Goal: Task Accomplishment & Management: Use online tool/utility

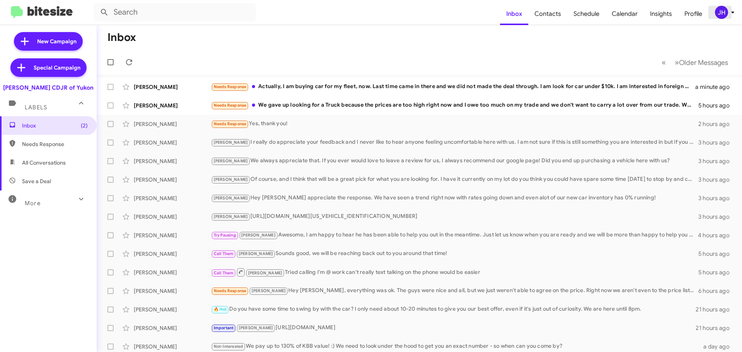
click at [718, 10] on div "JH" at bounding box center [721, 12] width 13 height 13
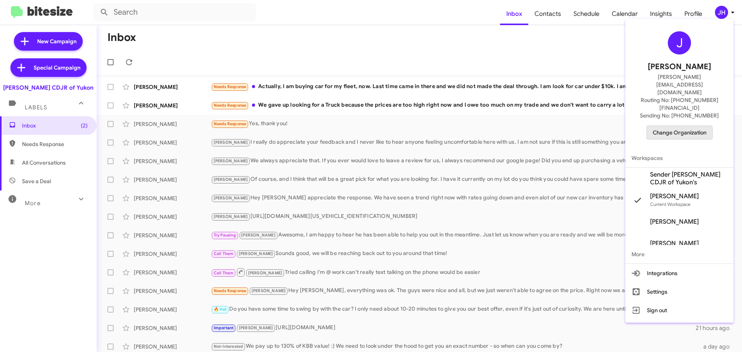
click at [656, 126] on span "Change Organization" at bounding box center [680, 132] width 54 height 13
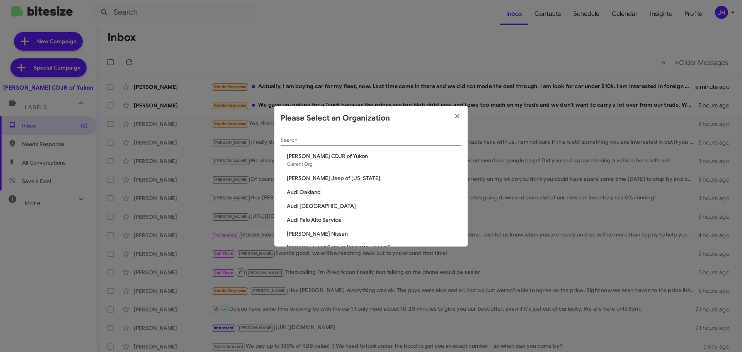
click at [310, 140] on input "Search" at bounding box center [370, 140] width 181 height 6
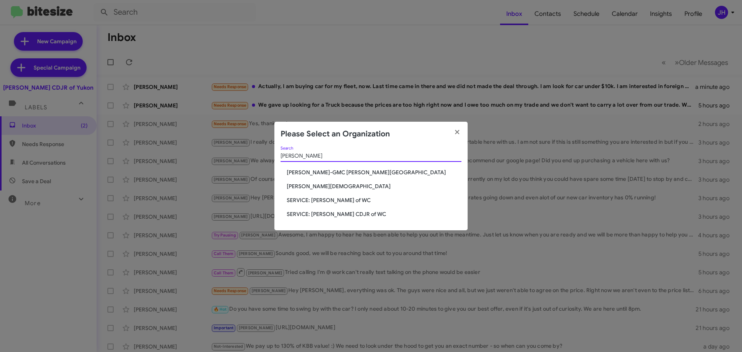
type input "ferman"
click at [330, 202] on span "SERVICE: Ferman BuickGMC of WC" at bounding box center [374, 200] width 175 height 8
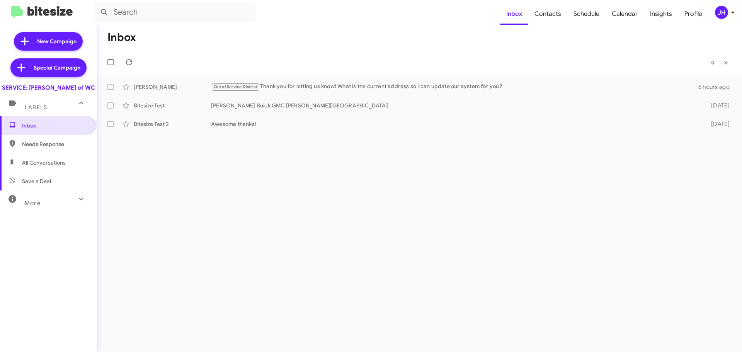
click at [61, 167] on span "All Conversations" at bounding box center [44, 163] width 44 height 8
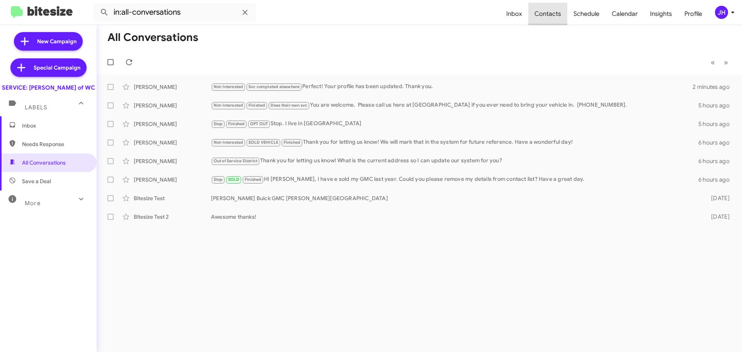
click at [556, 20] on span "Contacts" at bounding box center [547, 14] width 39 height 22
type input "in:groups"
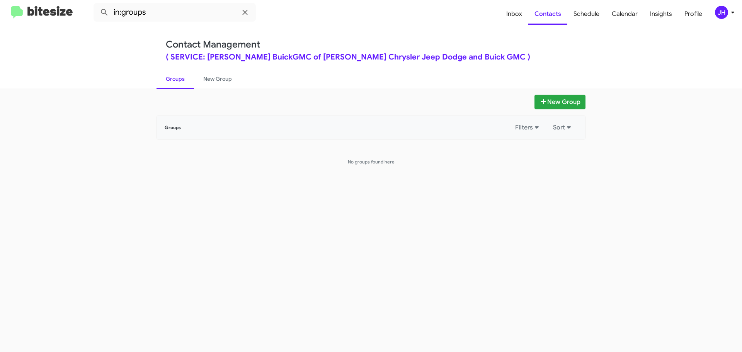
click at [718, 19] on div "JH" at bounding box center [721, 12] width 13 height 13
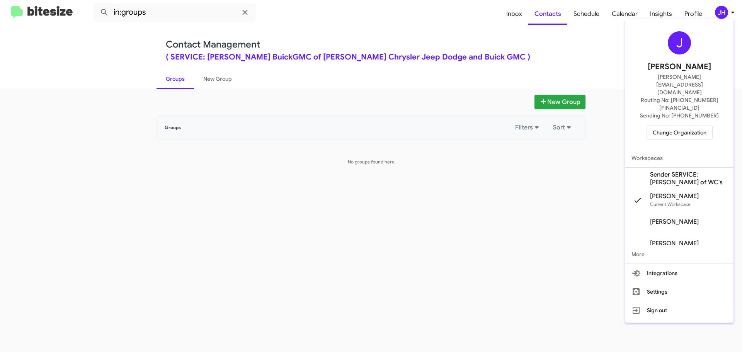
click at [677, 171] on span "Sender SERVICE: Ferman BuickGMC of WC's" at bounding box center [688, 178] width 77 height 15
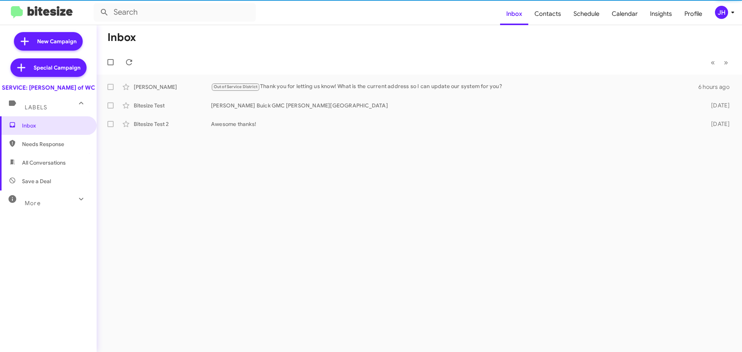
click at [557, 26] on mat-toolbar-row "Inbox" at bounding box center [419, 37] width 645 height 25
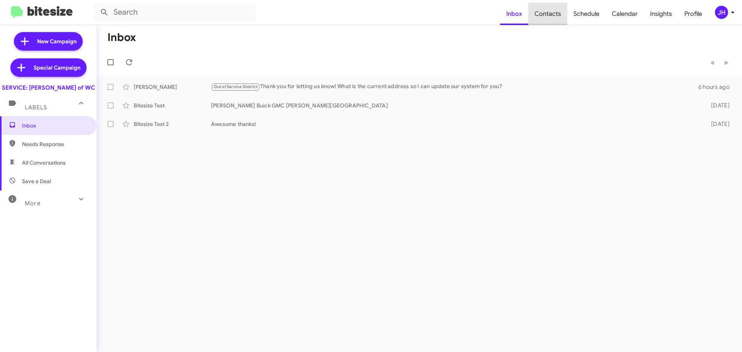
click at [556, 20] on span "Contacts" at bounding box center [547, 14] width 39 height 22
type input "in:groups"
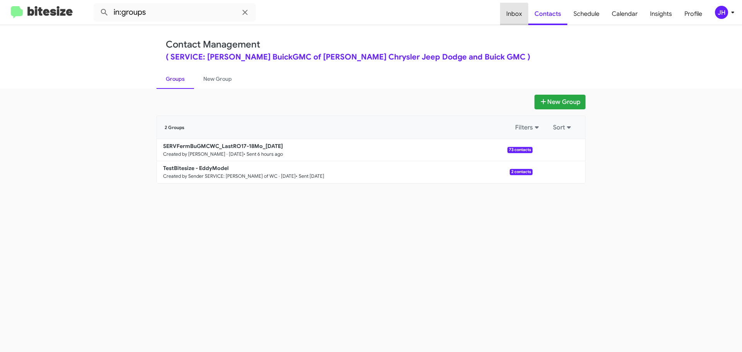
click at [514, 17] on span "Inbox" at bounding box center [514, 14] width 28 height 22
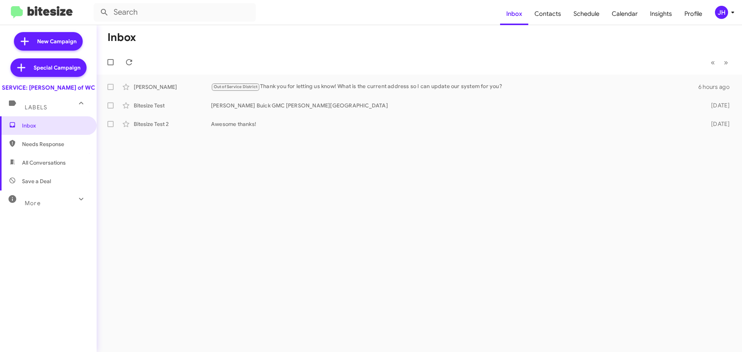
click at [391, 183] on div "Inbox « Previous » Next Eddie Beverly Out of Service District Thank you for let…" at bounding box center [419, 188] width 645 height 327
click at [722, 12] on div "JH" at bounding box center [721, 12] width 13 height 13
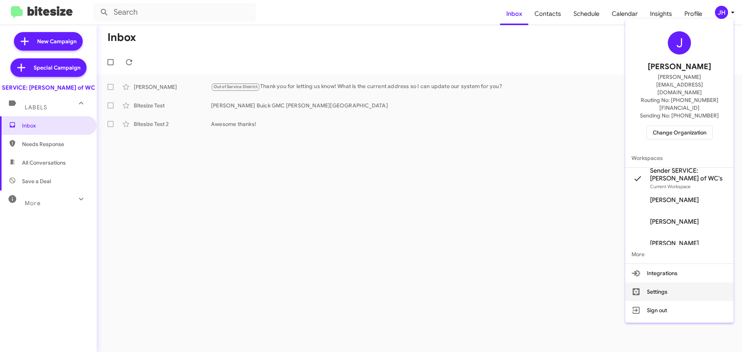
click at [659, 282] on button "Settings" at bounding box center [679, 291] width 108 height 19
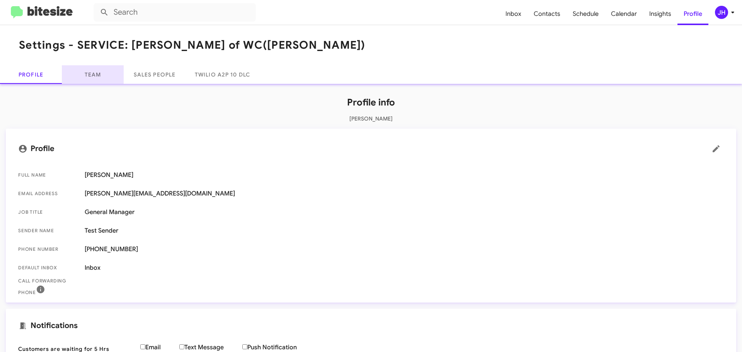
click at [100, 81] on link "Team" at bounding box center [93, 74] width 62 height 19
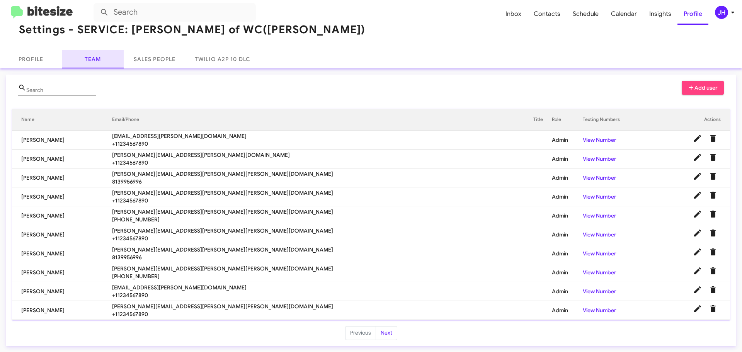
scroll to position [16, 0]
click at [44, 59] on link "Profile" at bounding box center [31, 58] width 62 height 19
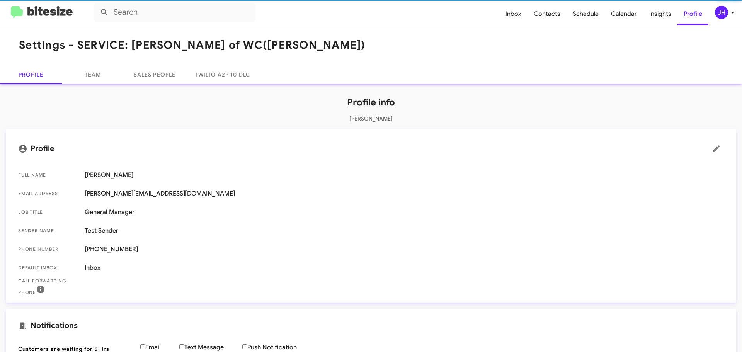
click at [92, 58] on mat-toolbar "Settings - SERVICE: Ferman BuickGMC of WC (Ferman)" at bounding box center [371, 45] width 742 height 40
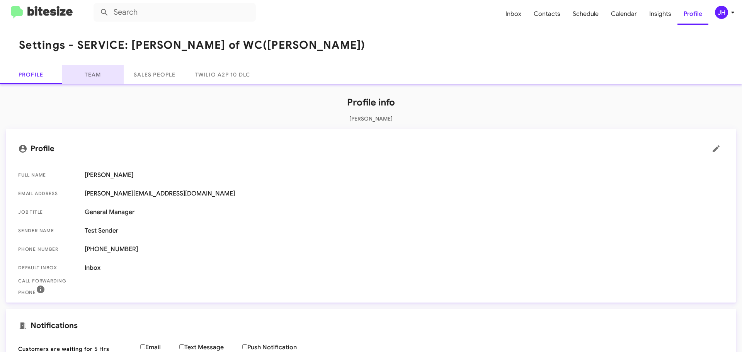
click at [92, 69] on link "Team" at bounding box center [93, 74] width 62 height 19
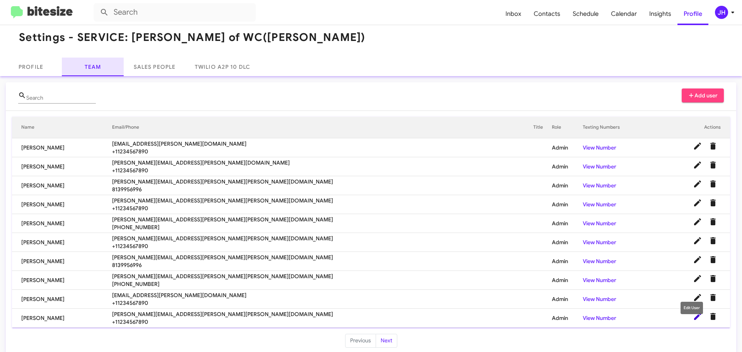
scroll to position [16, 0]
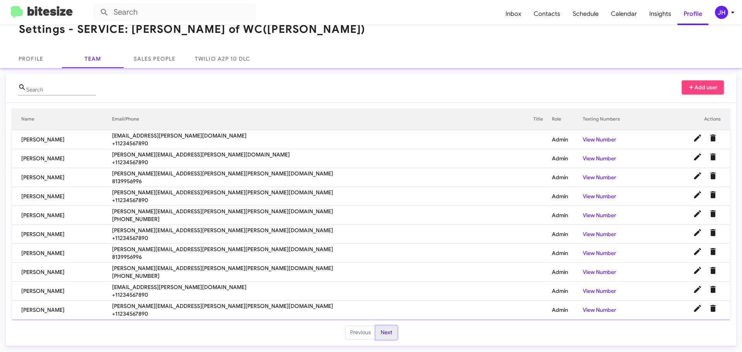
click at [383, 328] on button "Next" at bounding box center [387, 333] width 22 height 14
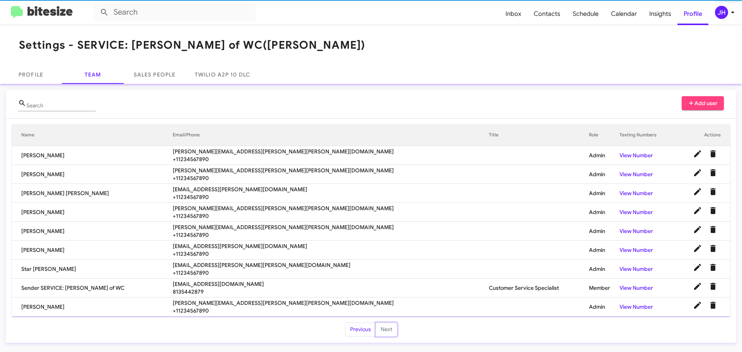
scroll to position [0, 0]
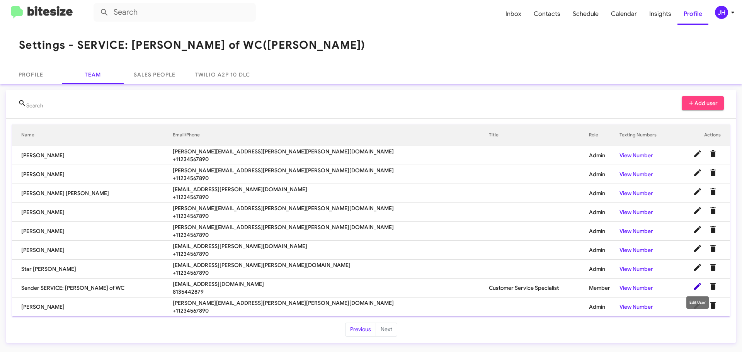
click at [694, 286] on icon at bounding box center [697, 286] width 9 height 9
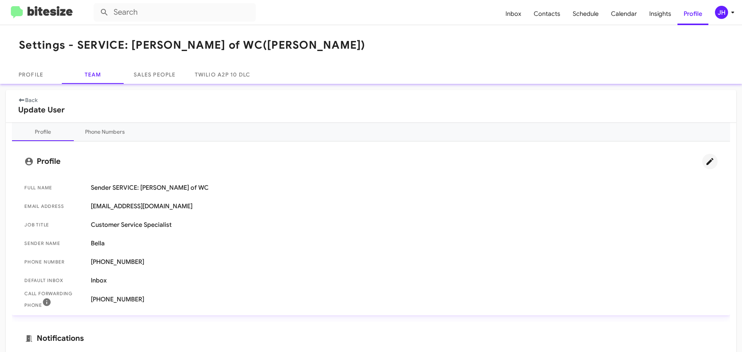
click at [705, 162] on icon at bounding box center [709, 161] width 9 height 9
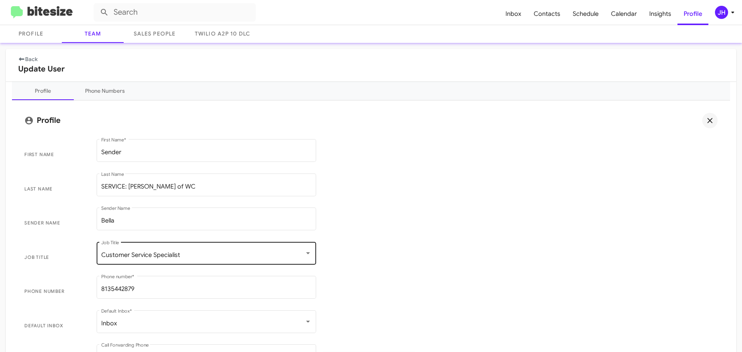
scroll to position [77, 0]
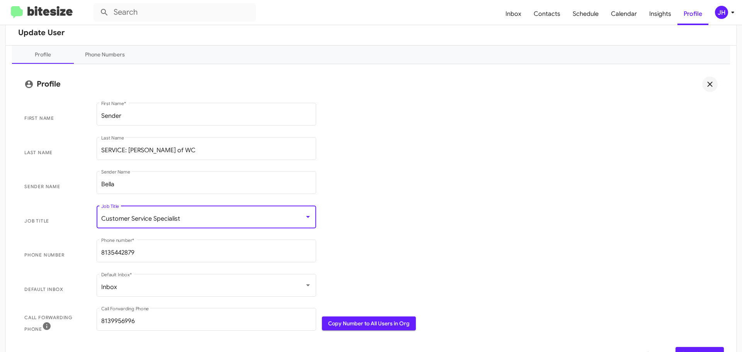
click at [194, 219] on div "Customer Service Specialist" at bounding box center [202, 218] width 203 height 7
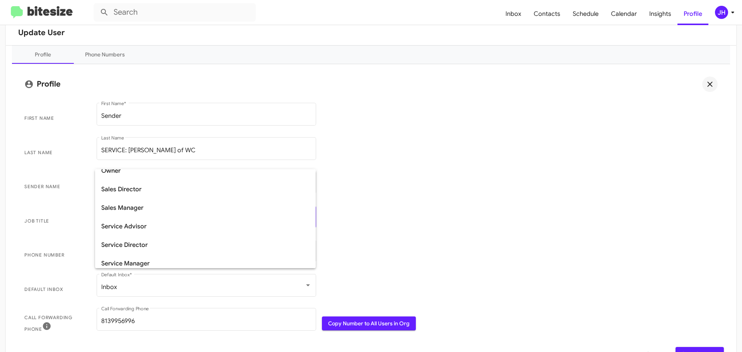
scroll to position [198, 0]
click at [487, 151] on div at bounding box center [371, 176] width 742 height 352
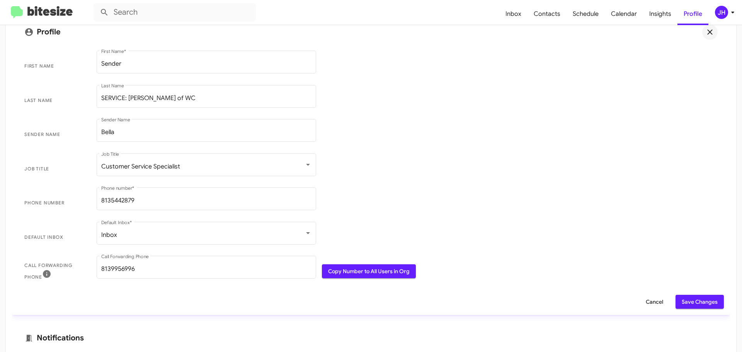
scroll to position [155, 0]
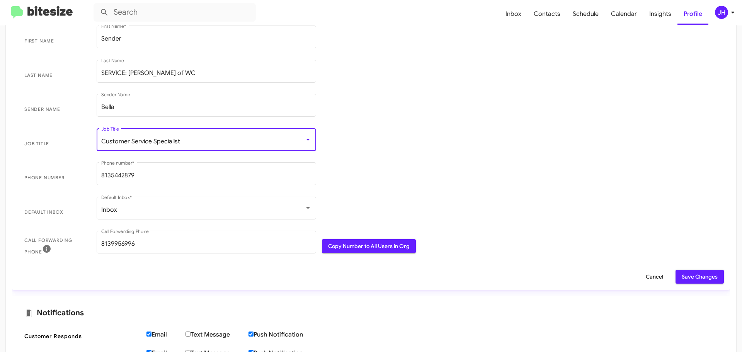
click at [285, 141] on div "Customer Service Specialist" at bounding box center [202, 141] width 203 height 7
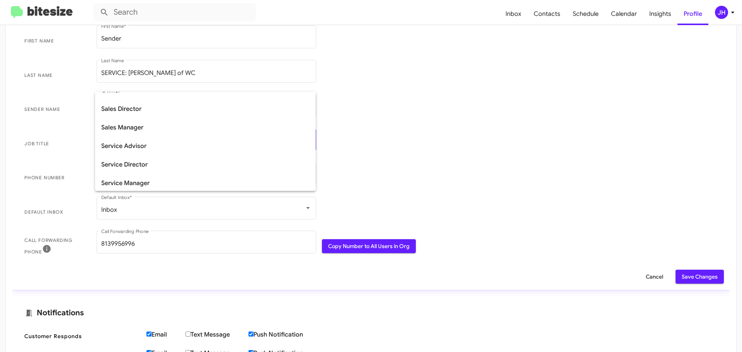
scroll to position [198, 0]
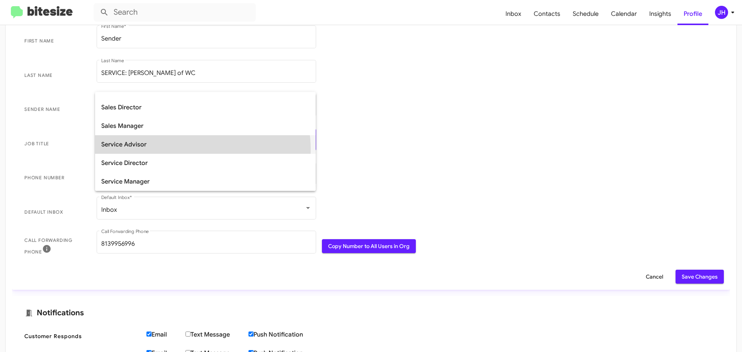
click at [197, 149] on span "Service Advisor" at bounding box center [205, 144] width 208 height 19
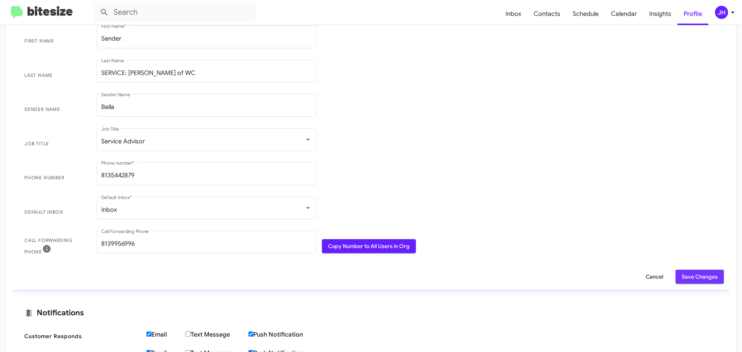
click at [682, 271] on span "Save Changes" at bounding box center [700, 277] width 36 height 14
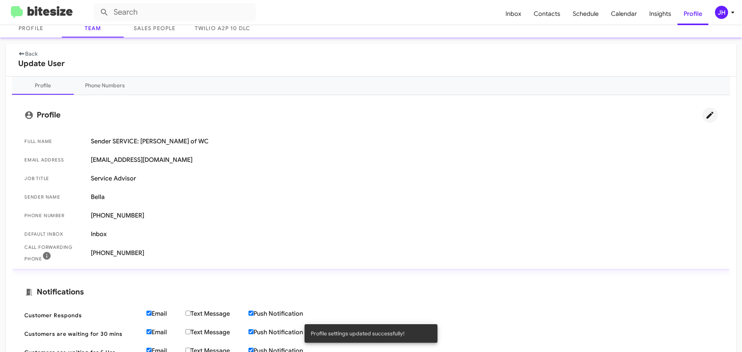
scroll to position [39, 0]
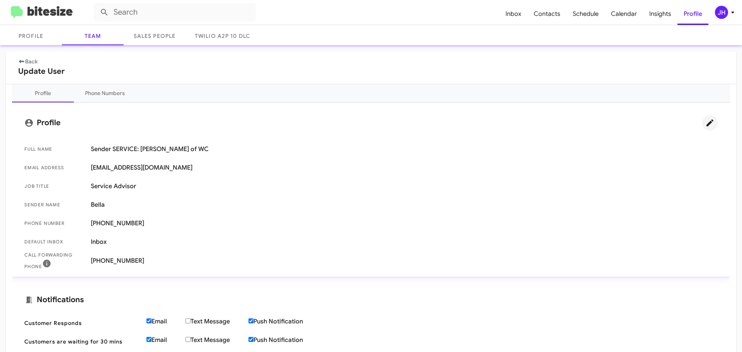
click at [721, 13] on div "JH" at bounding box center [721, 12] width 13 height 13
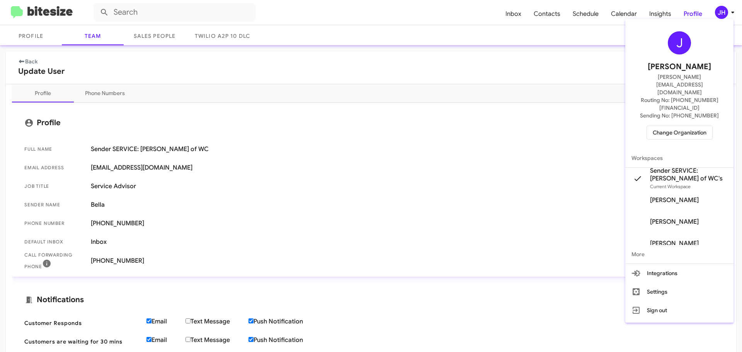
click at [680, 126] on span "Change Organization" at bounding box center [680, 132] width 54 height 13
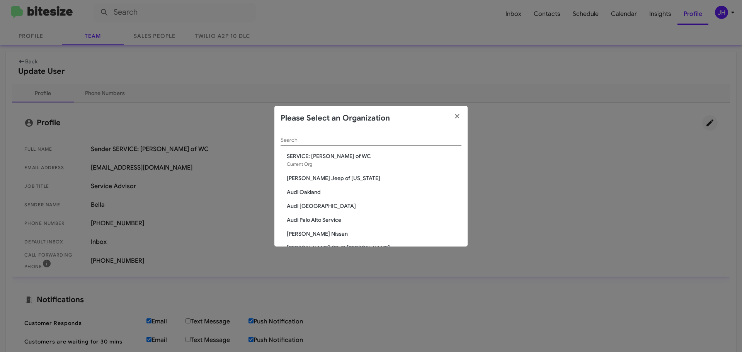
click at [335, 141] on input "Search" at bounding box center [370, 140] width 181 height 6
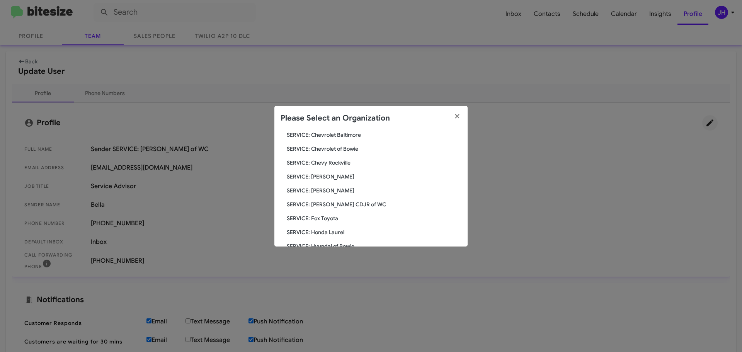
scroll to position [116, 0]
type input "serv"
click at [320, 203] on span "SERVICE: Ferman CDJR of WC" at bounding box center [374, 201] width 175 height 8
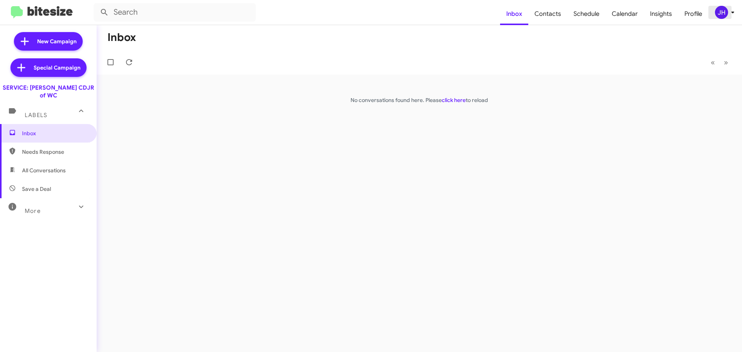
click at [721, 14] on div "JH" at bounding box center [721, 12] width 13 height 13
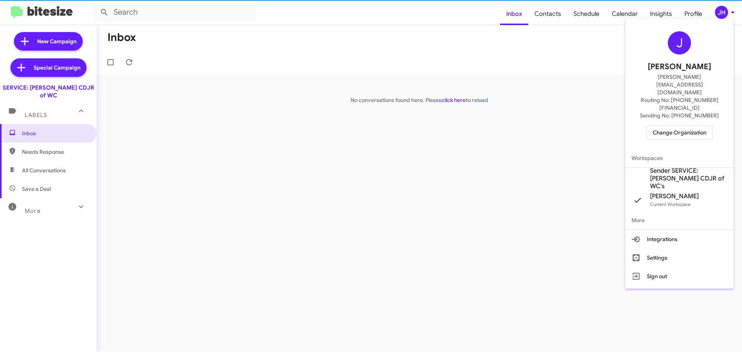
click at [677, 167] on span "Sender SERVICE: [PERSON_NAME] CDJR of WC's" at bounding box center [688, 178] width 77 height 23
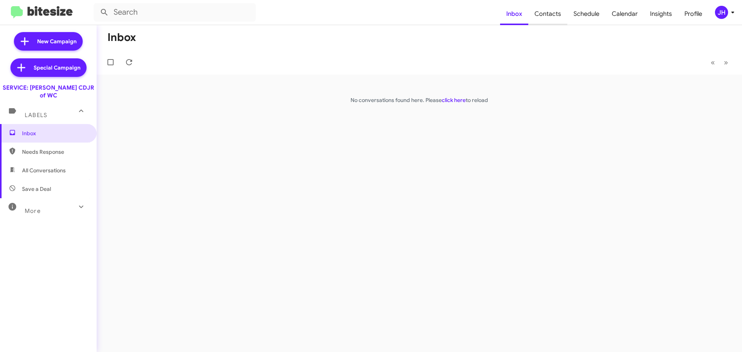
click at [537, 10] on span "Contacts" at bounding box center [547, 14] width 39 height 22
type input "in:groups"
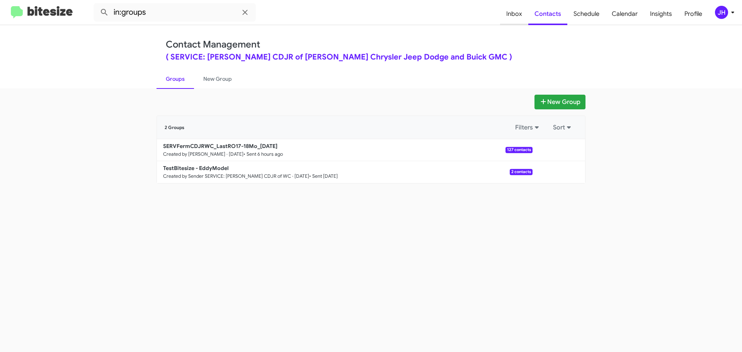
click at [524, 13] on span "Inbox" at bounding box center [514, 14] width 28 height 22
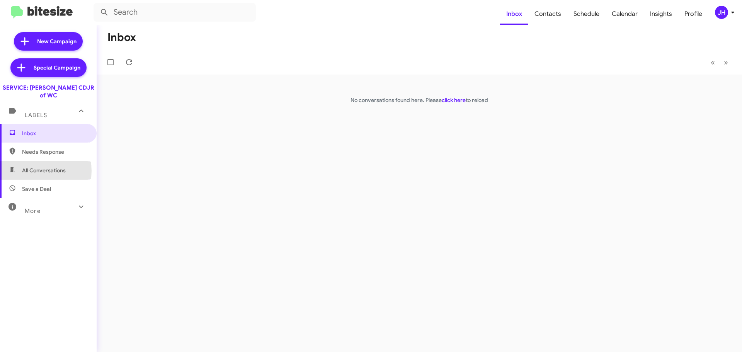
click at [33, 167] on span "All Conversations" at bounding box center [44, 171] width 44 height 8
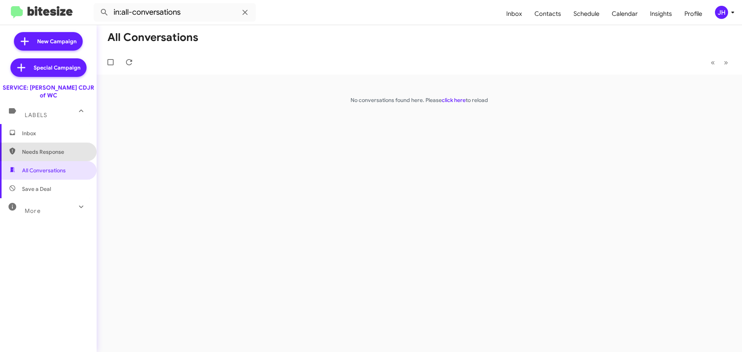
click at [49, 150] on span "Needs Response" at bounding box center [48, 152] width 97 height 19
type input "in:needs-response"
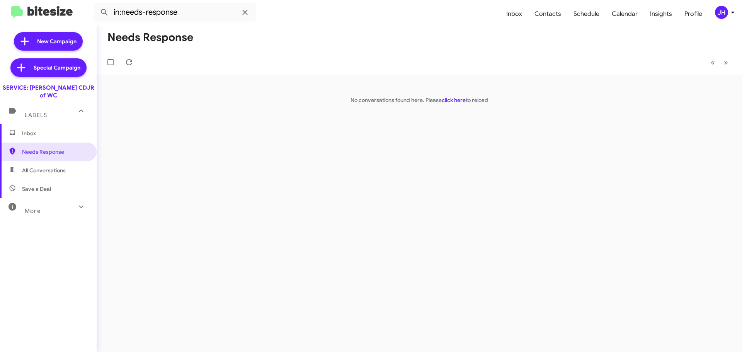
click at [65, 205] on div "More" at bounding box center [40, 208] width 69 height 14
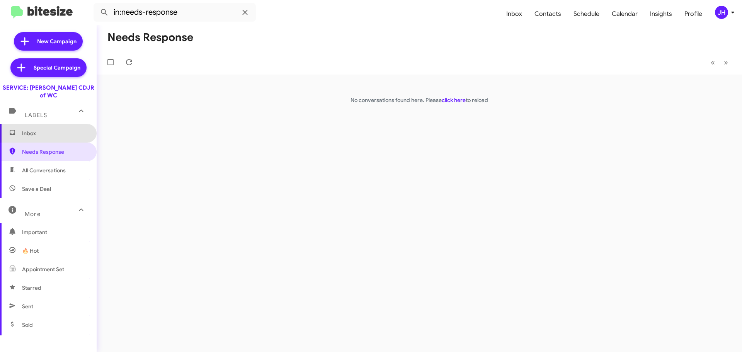
click at [51, 132] on span "Inbox" at bounding box center [48, 133] width 97 height 19
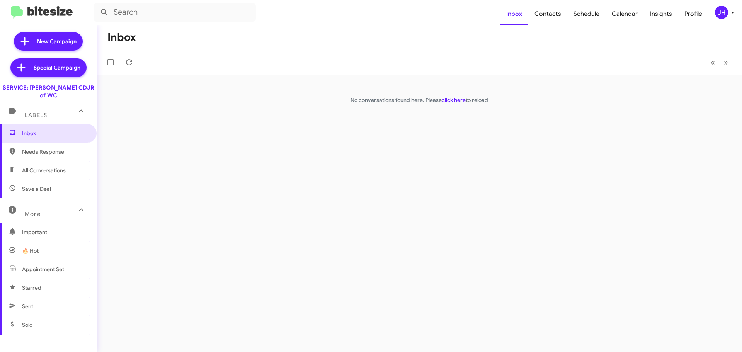
click at [728, 7] on span "JH" at bounding box center [725, 12] width 23 height 13
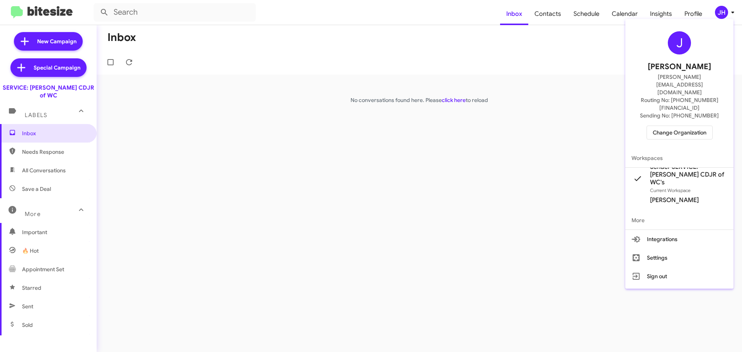
click at [590, 82] on div at bounding box center [371, 176] width 742 height 352
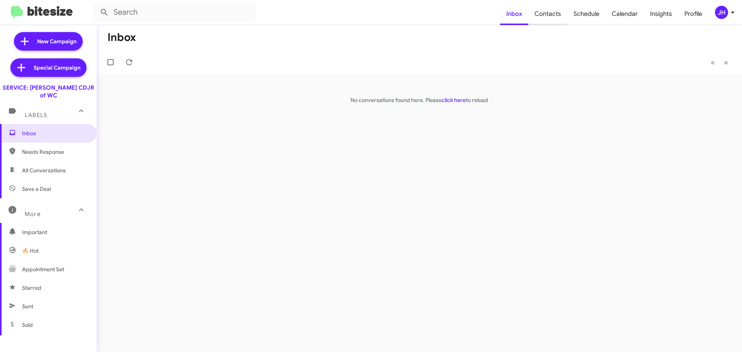
click at [558, 17] on span "Contacts" at bounding box center [547, 14] width 39 height 22
type input "in:groups"
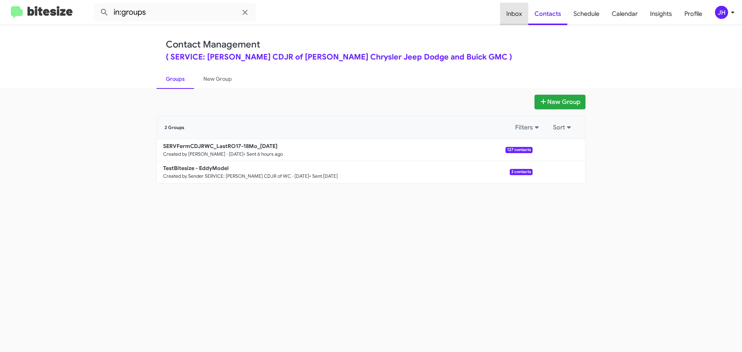
click at [520, 16] on span "Inbox" at bounding box center [514, 14] width 28 height 22
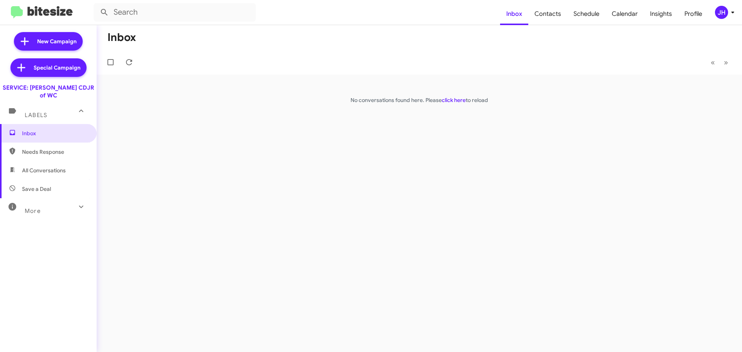
click at [46, 204] on div "More" at bounding box center [40, 208] width 69 height 14
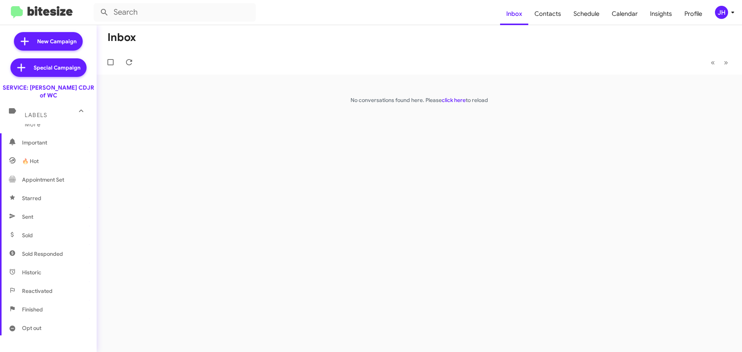
scroll to position [116, 0]
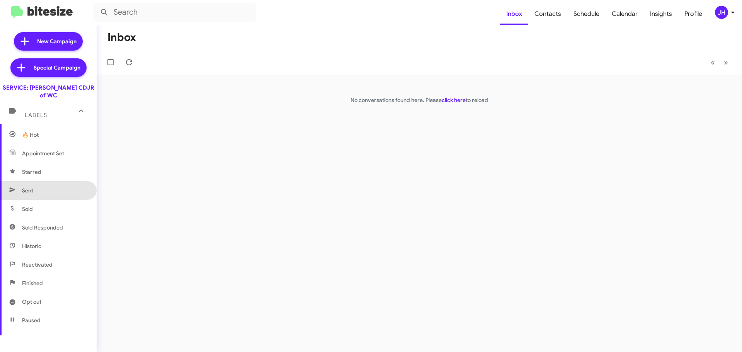
click at [48, 183] on span "Sent" at bounding box center [48, 190] width 97 height 19
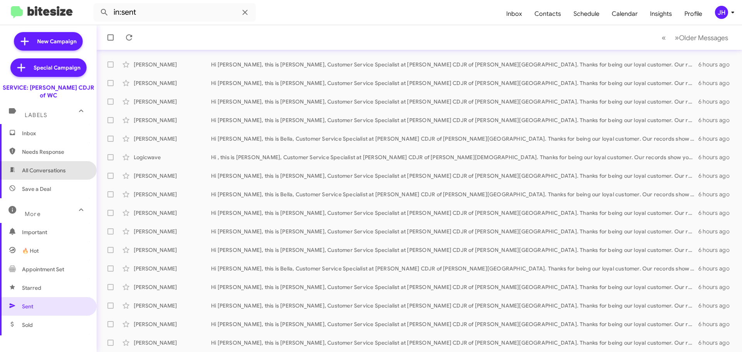
click at [56, 170] on span "All Conversations" at bounding box center [48, 170] width 97 height 19
type input "in:all-conversations"
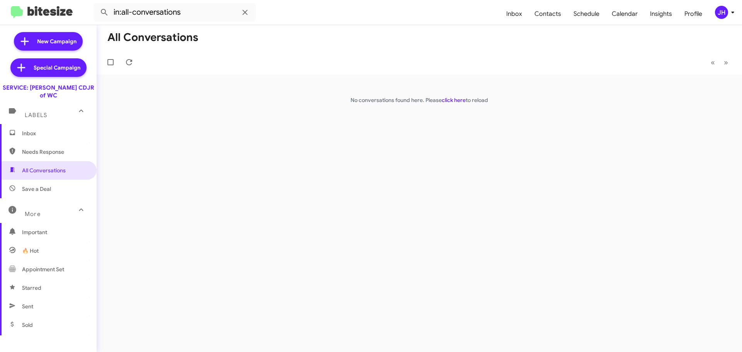
click at [59, 129] on span "Inbox" at bounding box center [48, 133] width 97 height 19
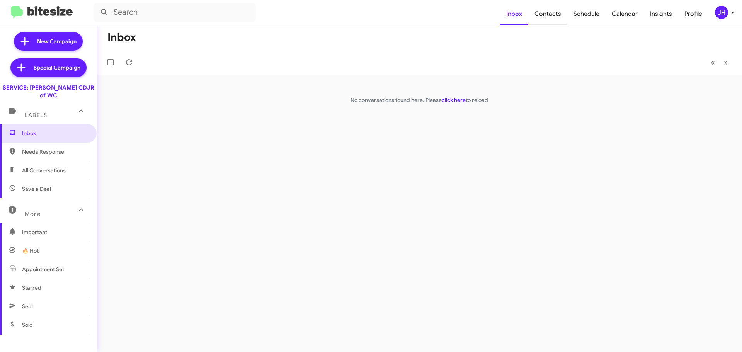
click at [550, 8] on span "Contacts" at bounding box center [547, 14] width 39 height 22
type input "in:groups"
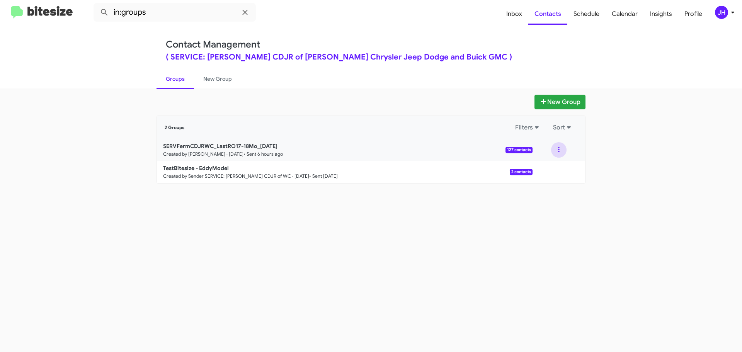
click at [561, 151] on button at bounding box center [558, 149] width 15 height 15
click at [539, 168] on button "View contacts" at bounding box center [536, 170] width 62 height 19
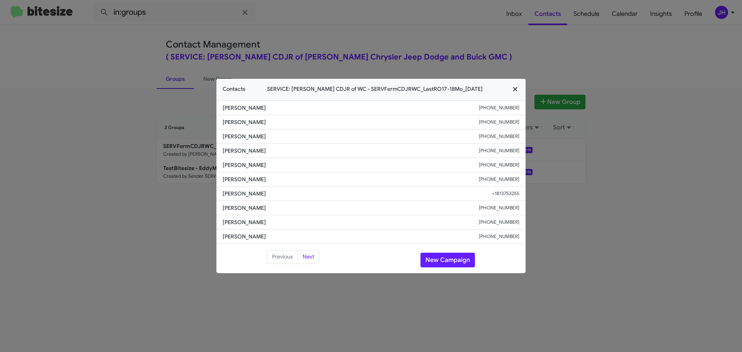
click at [515, 92] on icon "button" at bounding box center [515, 89] width 9 height 7
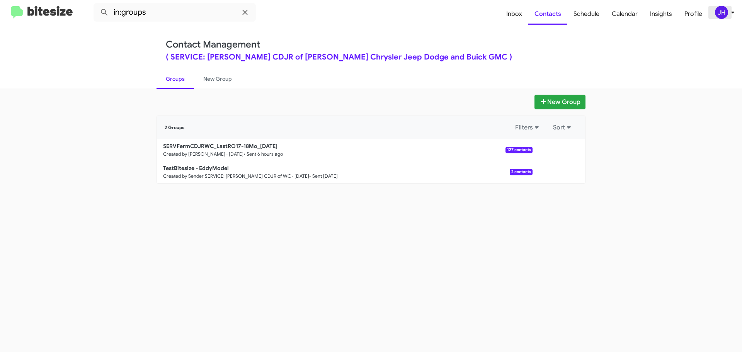
click at [722, 14] on div "JH" at bounding box center [721, 12] width 13 height 13
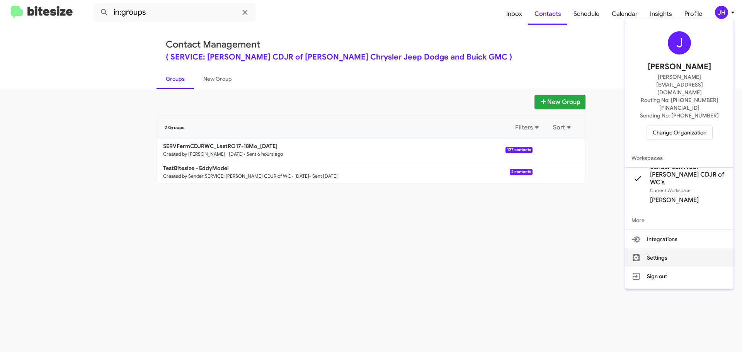
click at [668, 248] on button "Settings" at bounding box center [679, 257] width 108 height 19
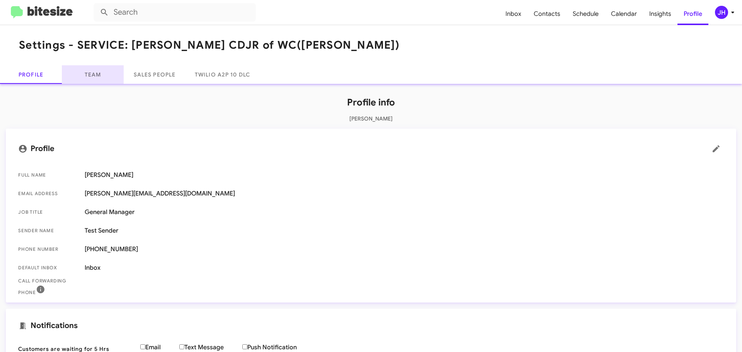
click at [100, 76] on link "Team" at bounding box center [93, 74] width 62 height 19
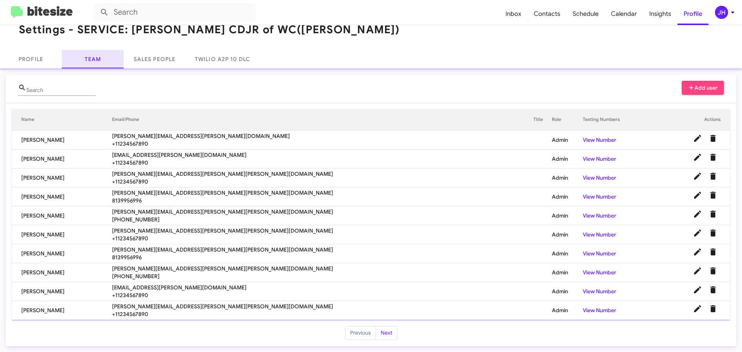
scroll to position [16, 0]
click at [382, 334] on button "Next" at bounding box center [387, 333] width 22 height 14
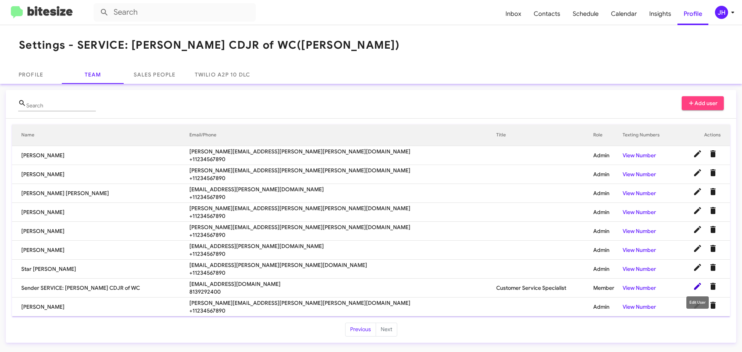
click at [698, 288] on icon at bounding box center [697, 286] width 9 height 9
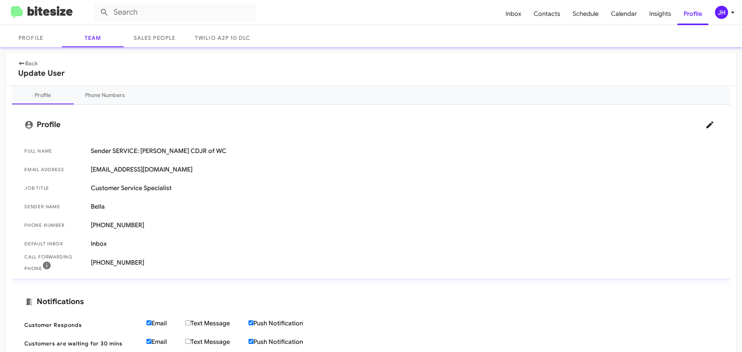
scroll to position [39, 0]
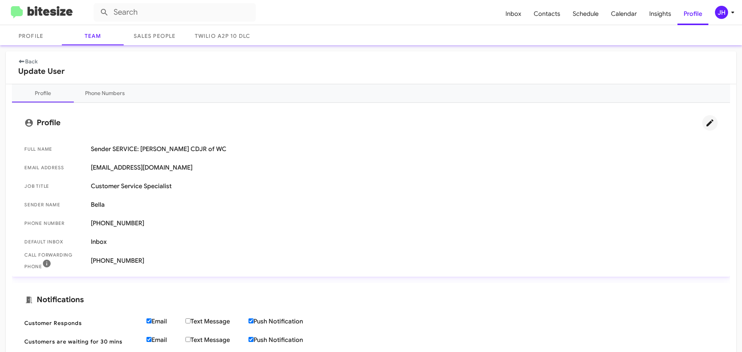
click at [706, 121] on icon at bounding box center [709, 122] width 7 height 7
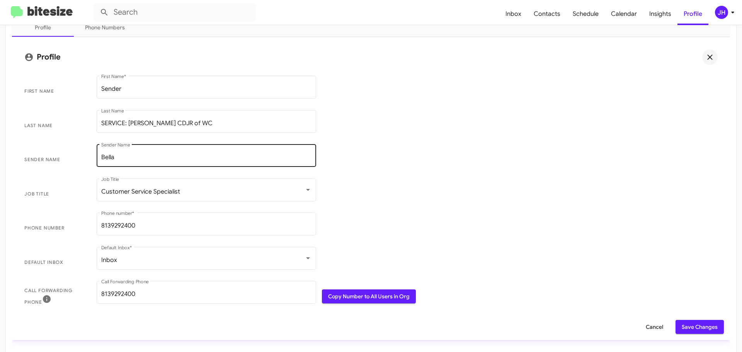
scroll to position [116, 0]
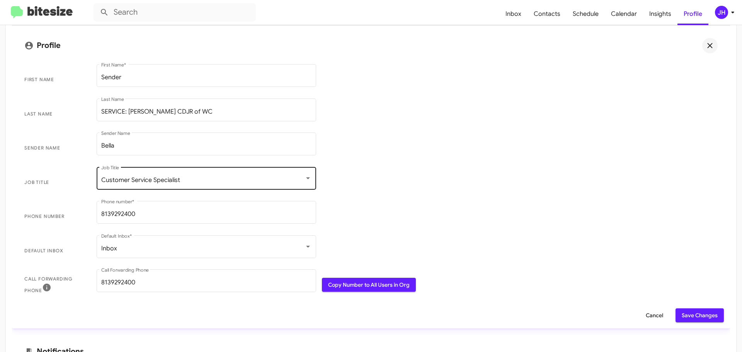
click at [185, 188] on div "Customer Service Specialist Job Title" at bounding box center [206, 177] width 210 height 24
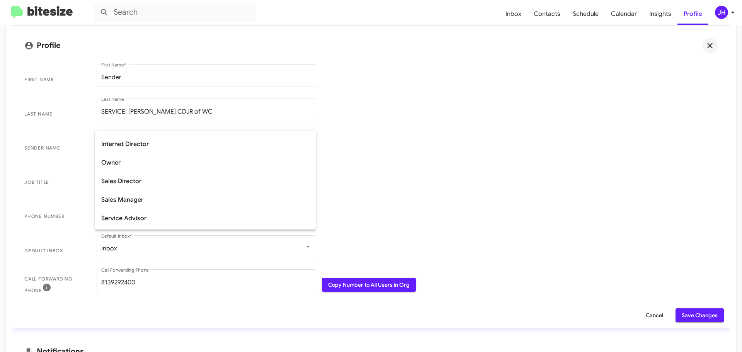
scroll to position [198, 0]
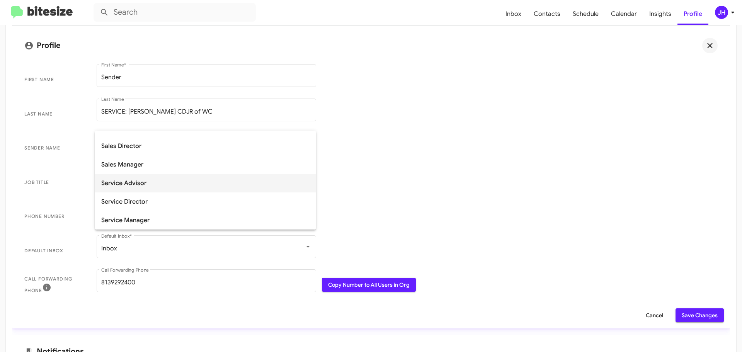
click at [172, 186] on span "Service Advisor" at bounding box center [205, 183] width 208 height 19
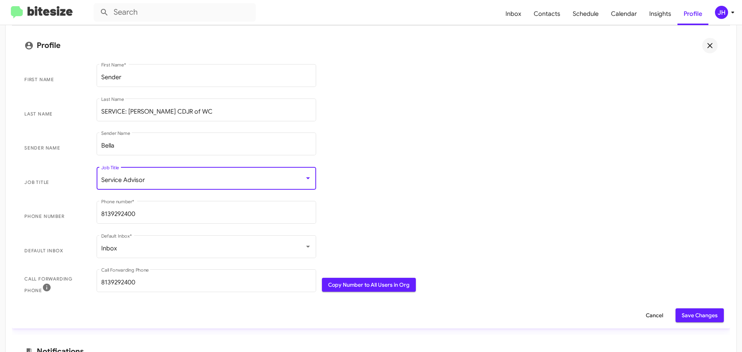
click at [692, 314] on span "Save Changes" at bounding box center [700, 315] width 36 height 14
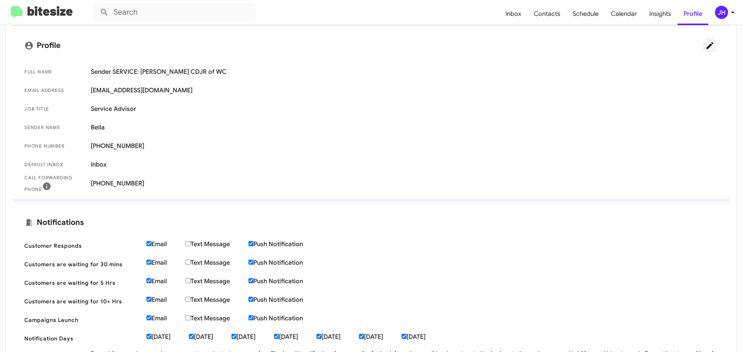
click at [722, 14] on div "JH" at bounding box center [721, 12] width 13 height 13
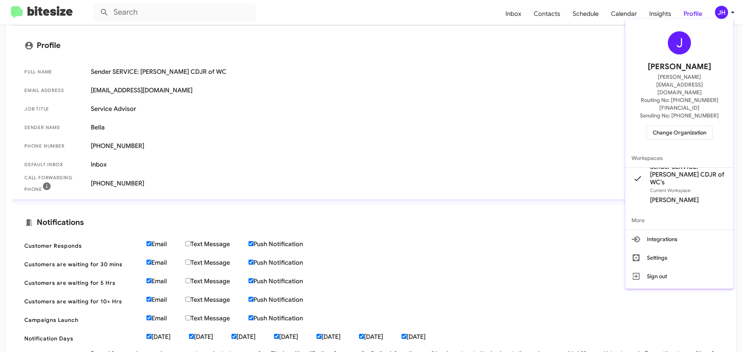
click at [678, 126] on span "Change Organization" at bounding box center [680, 132] width 54 height 13
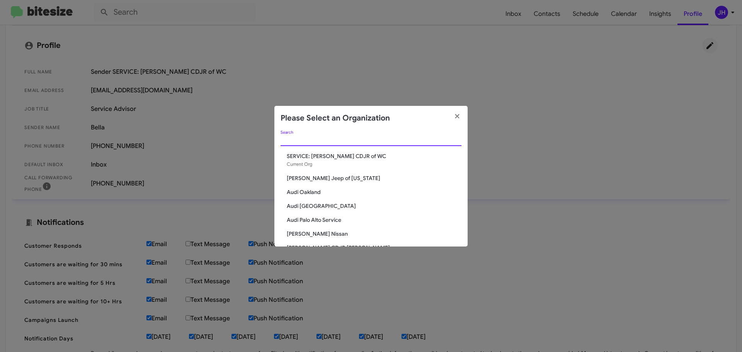
click at [343, 137] on input "Search" at bounding box center [370, 140] width 181 height 6
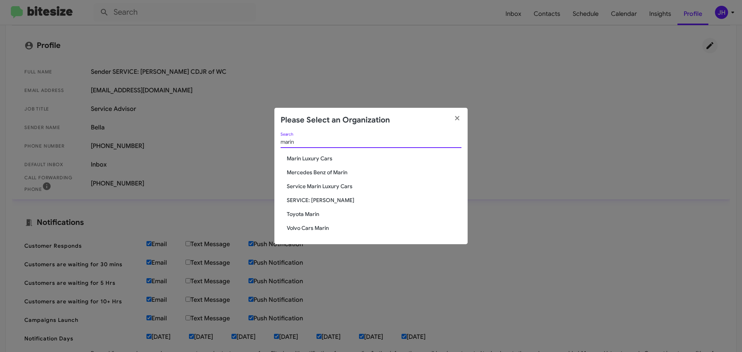
type input "marin"
click at [322, 160] on span "Marin Luxury Cars" at bounding box center [374, 159] width 175 height 8
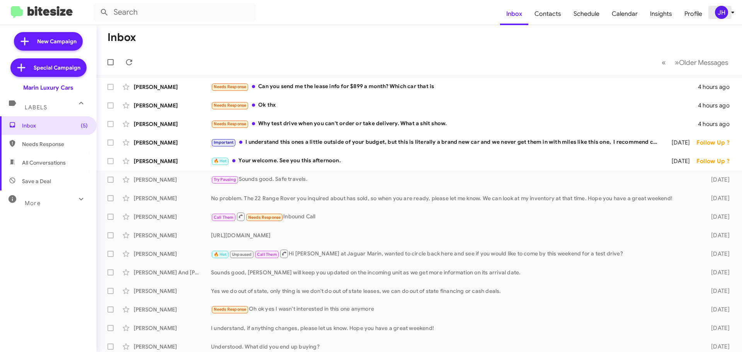
click at [729, 8] on icon at bounding box center [732, 12] width 9 height 9
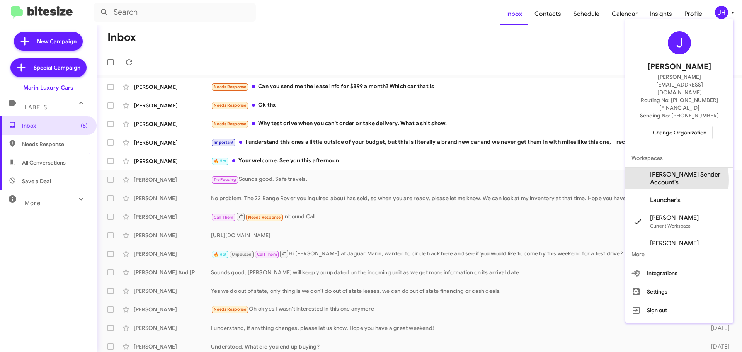
click at [655, 171] on span "[PERSON_NAME] Sender Account's" at bounding box center [688, 178] width 77 height 15
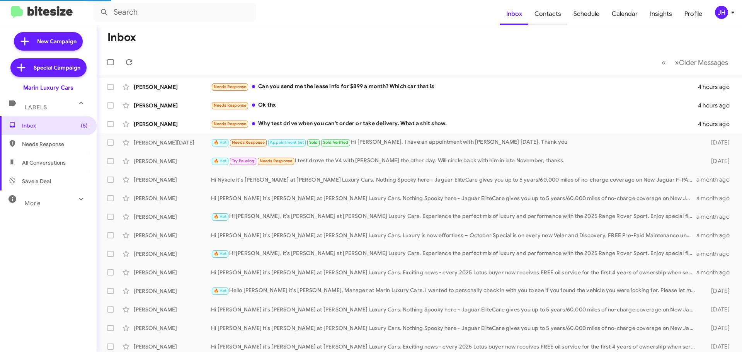
click at [556, 19] on span "Contacts" at bounding box center [547, 14] width 39 height 22
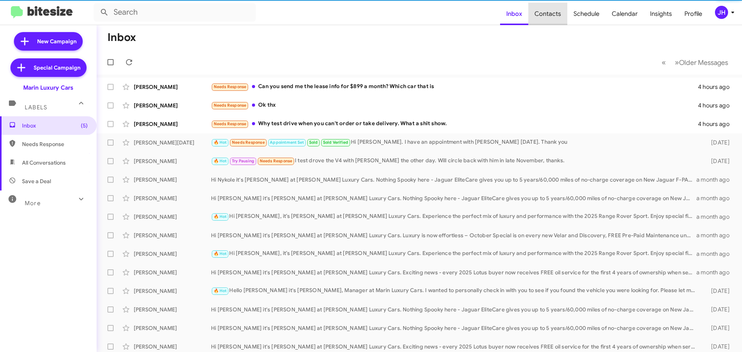
type input "in:groups"
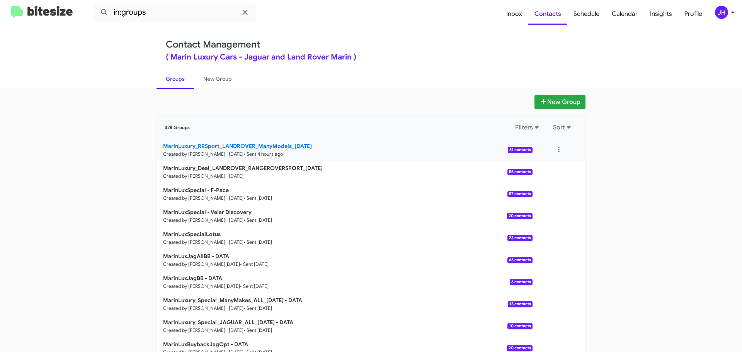
click at [375, 153] on link "MarinLuxury_RRSport_LANDROVER_ManyModels_[DATE] Created by [PERSON_NAME] · [DAT…" at bounding box center [345, 150] width 376 height 22
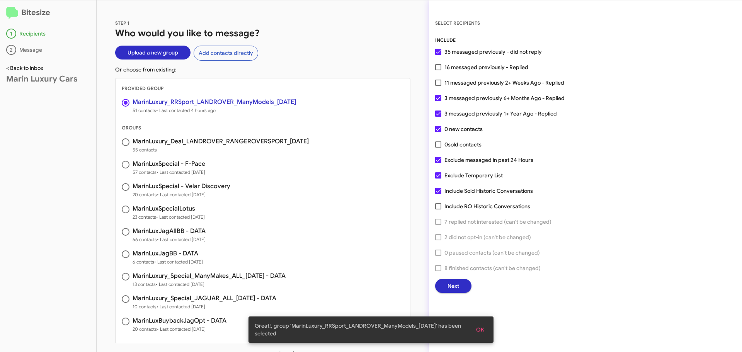
click at [22, 67] on link "< Back to inbox" at bounding box center [24, 68] width 37 height 7
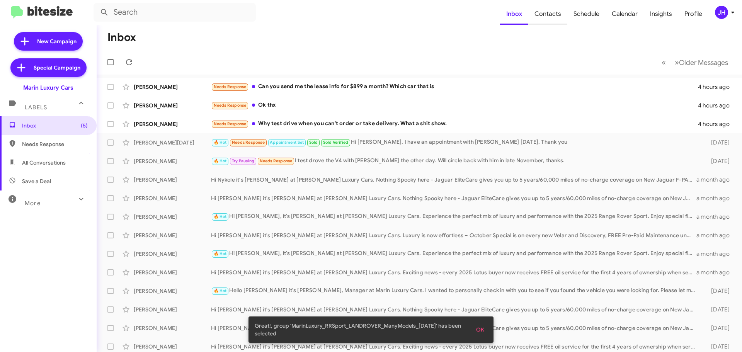
click at [543, 15] on span "Contacts" at bounding box center [547, 14] width 39 height 22
type input "in:groups"
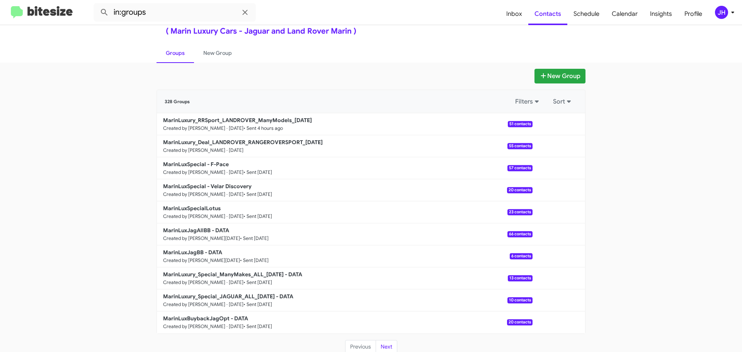
scroll to position [27, 0]
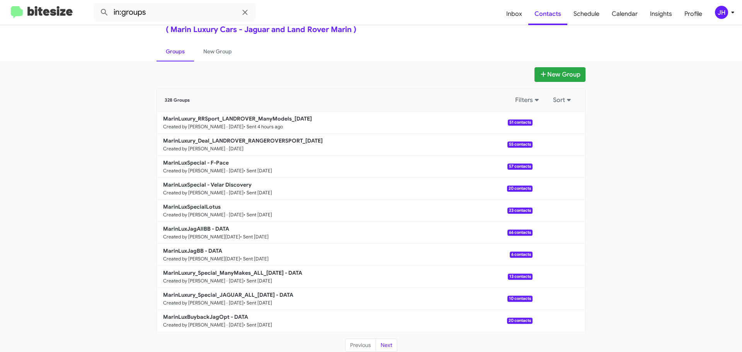
click at [716, 12] on div "JH" at bounding box center [721, 12] width 13 height 13
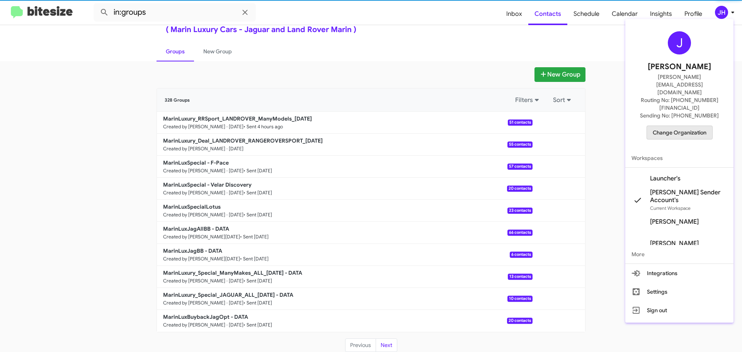
click at [683, 126] on span "Change Organization" at bounding box center [680, 132] width 54 height 13
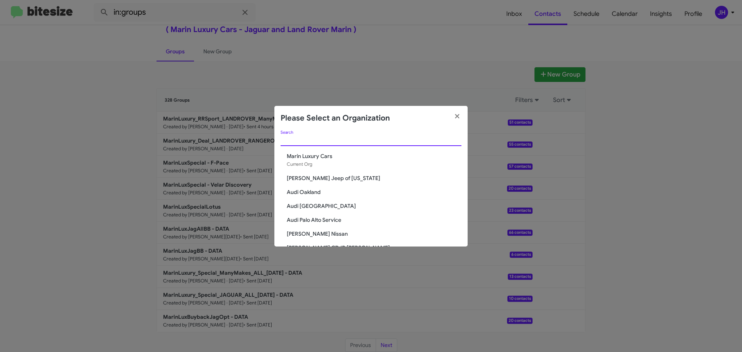
click at [323, 141] on input "Search" at bounding box center [370, 140] width 181 height 6
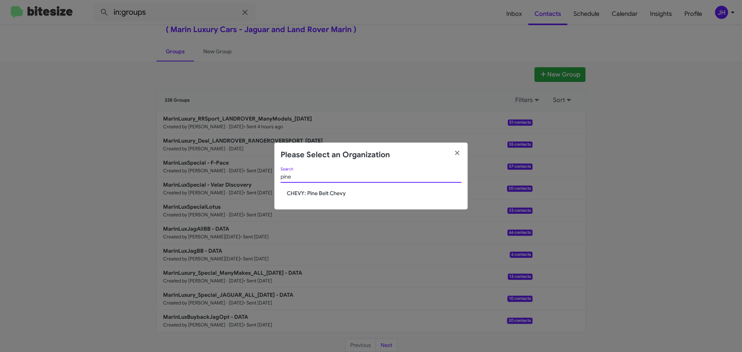
type input "pine"
click at [318, 192] on span "CHEVY: Pine Belt Chevy" at bounding box center [374, 193] width 175 height 8
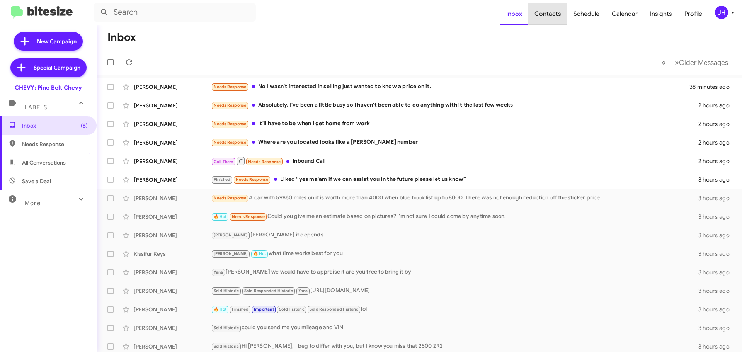
click at [556, 11] on span "Contacts" at bounding box center [547, 14] width 39 height 22
type input "in:groups"
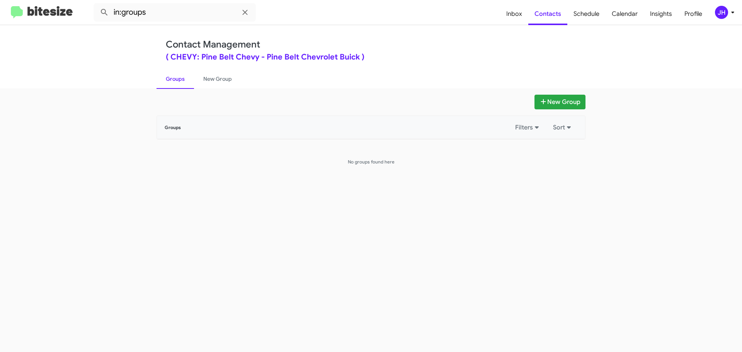
click at [714, 15] on button "JH" at bounding box center [720, 12] width 25 height 13
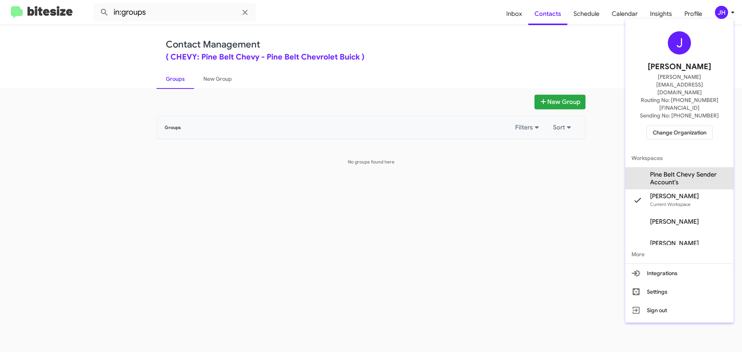
click at [685, 171] on span "Pine Belt Chevy Sender Account's" at bounding box center [688, 178] width 77 height 15
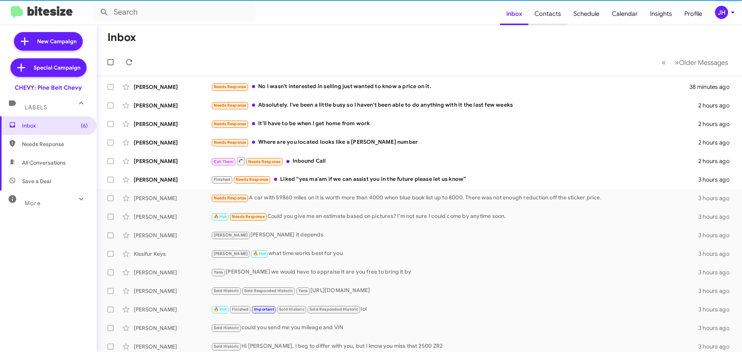
click at [548, 11] on span "Contacts" at bounding box center [547, 14] width 39 height 22
type input "in:groups"
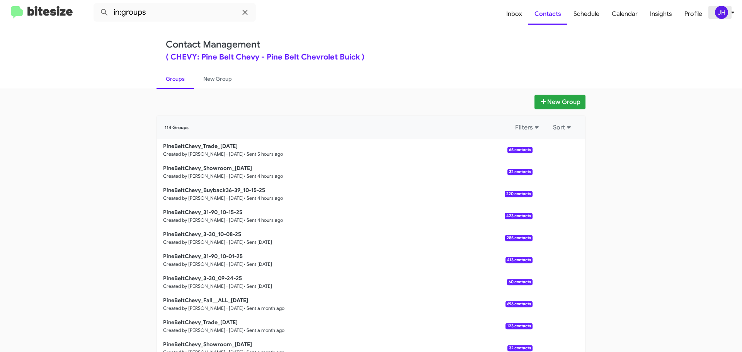
click at [724, 17] on div "JH" at bounding box center [721, 12] width 13 height 13
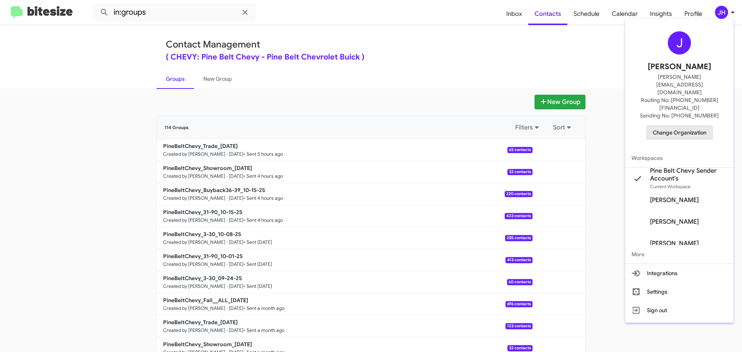
click at [682, 126] on span "Change Organization" at bounding box center [680, 132] width 54 height 13
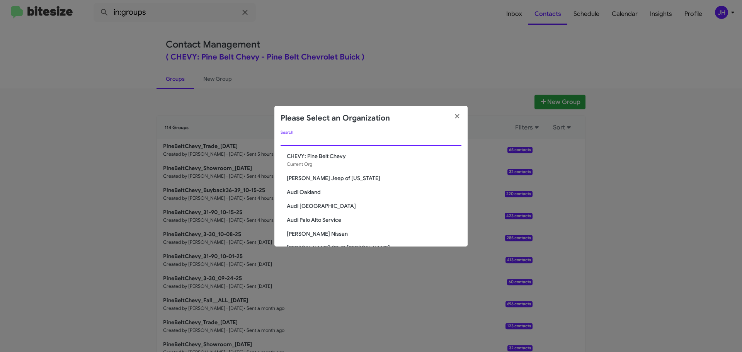
click at [309, 142] on input "Search" at bounding box center [370, 140] width 181 height 6
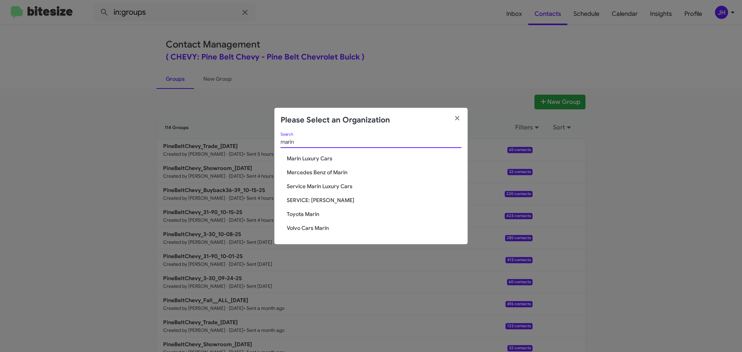
type input "marin"
click at [319, 160] on span "Marin Luxury Cars" at bounding box center [374, 159] width 175 height 8
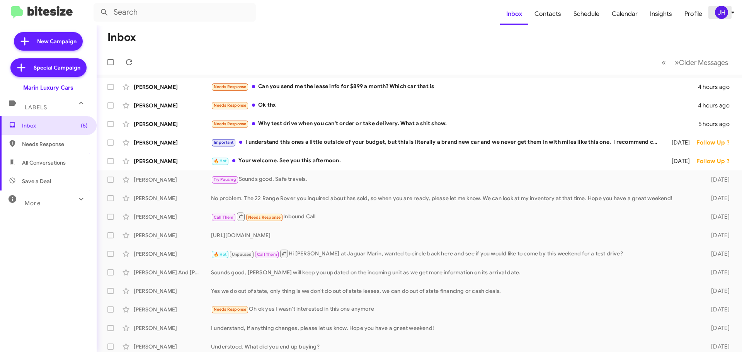
click at [727, 16] on span "JH" at bounding box center [725, 12] width 23 height 13
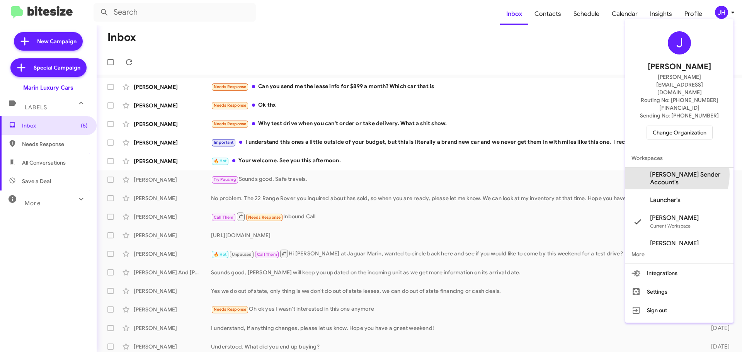
click at [674, 171] on span "Marin Luxury Sender Account's" at bounding box center [688, 178] width 77 height 15
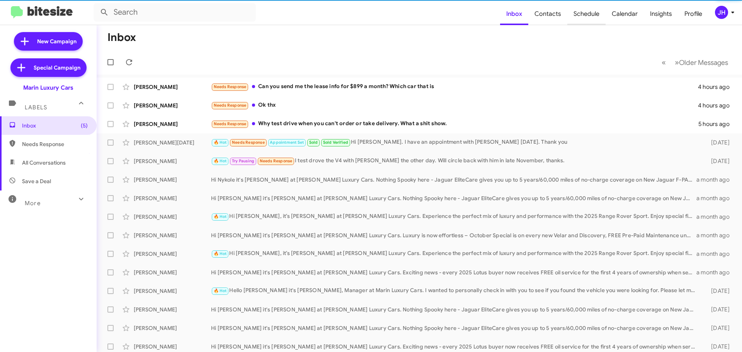
click at [572, 18] on span "Schedule" at bounding box center [586, 14] width 38 height 22
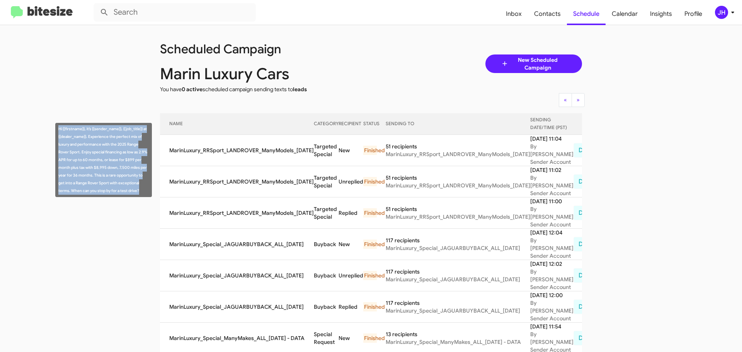
drag, startPoint x: 141, startPoint y: 189, endPoint x: 58, endPoint y: 125, distance: 105.2
click at [58, 125] on div "Hi {{firstname}}, it’s {{sender_name}}, {{job_title}} at {{dealer_name}}. Exper…" at bounding box center [103, 160] width 97 height 74
copy div "Hi {{firstname}}, it’s {{sender_name}}, {{job_title}} at {{dealer_name}}. Exper…"
